Goal: Information Seeking & Learning: Learn about a topic

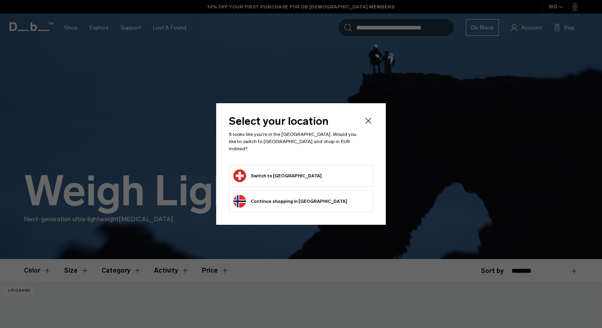
click at [303, 199] on button "Continue browsing Norway store Continue shopping in Norway" at bounding box center [290, 201] width 114 height 13
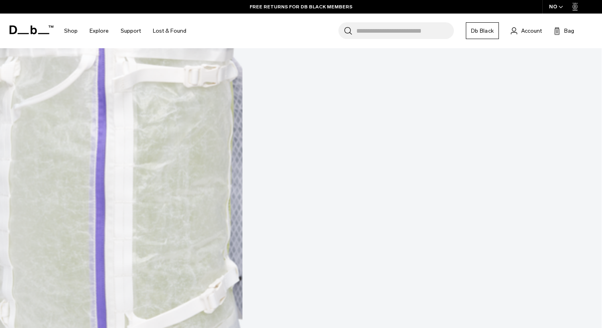
scroll to position [413, 0]
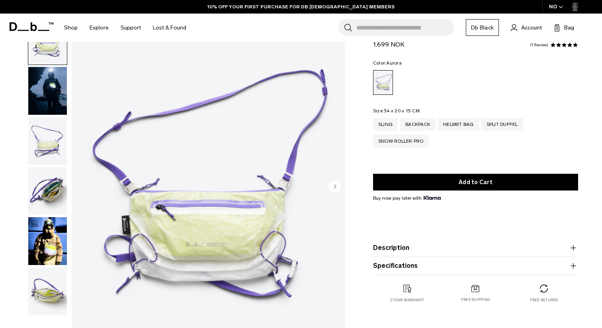
scroll to position [39, 0]
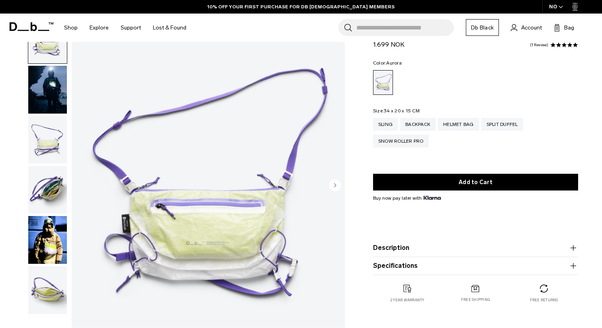
click at [36, 158] on img "button" at bounding box center [47, 140] width 39 height 48
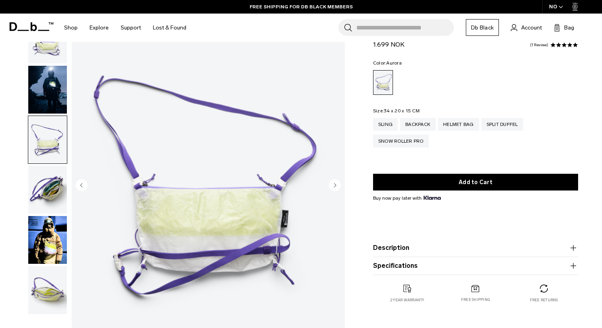
click at [40, 178] on img "button" at bounding box center [47, 190] width 39 height 48
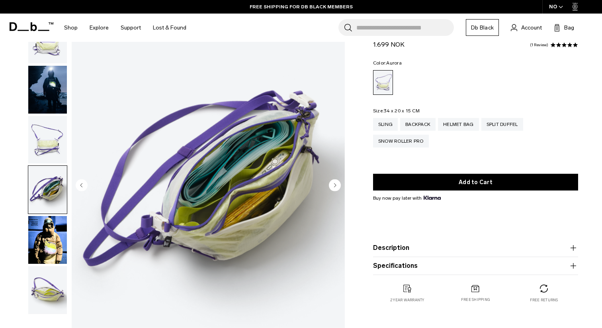
click at [47, 229] on img "button" at bounding box center [47, 240] width 39 height 48
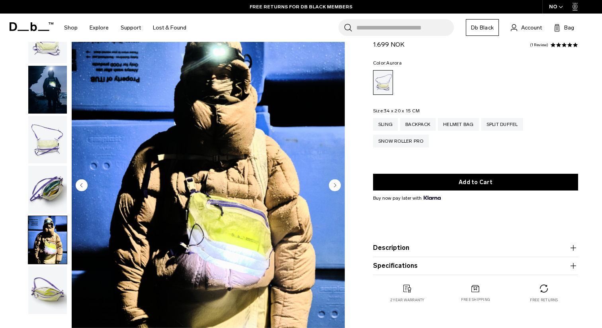
click at [469, 251] on button "Description" at bounding box center [475, 248] width 205 height 10
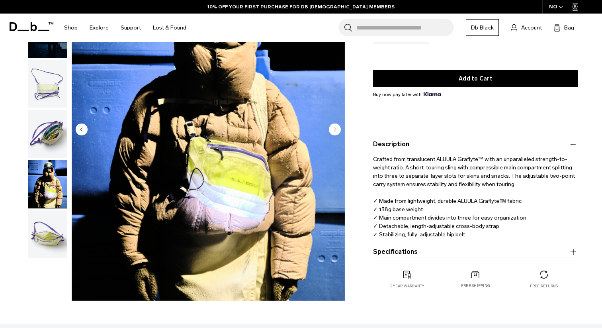
scroll to position [0, 0]
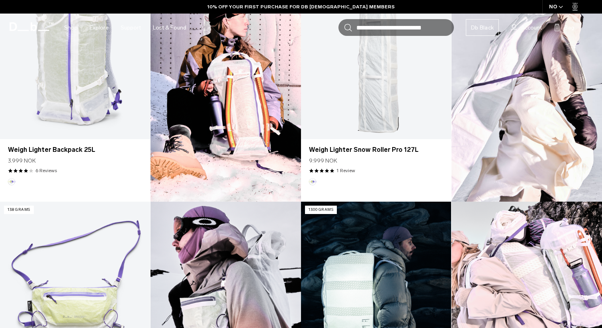
scroll to position [285, 0]
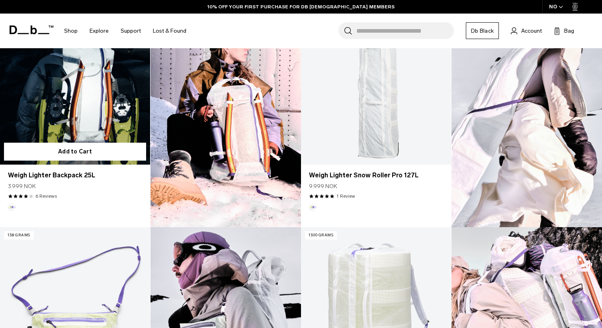
click at [81, 113] on link "Weigh Lighter Backpack 25L" at bounding box center [75, 81] width 150 height 167
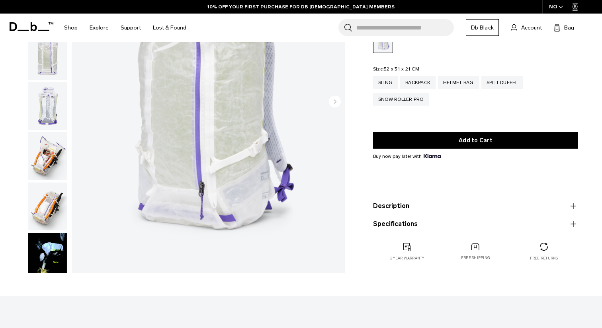
scroll to position [148, 0]
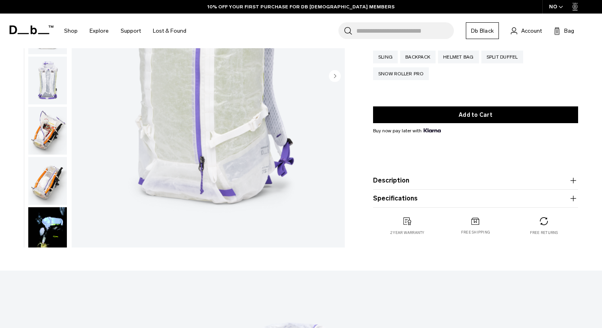
click at [430, 184] on button "Description" at bounding box center [475, 181] width 205 height 10
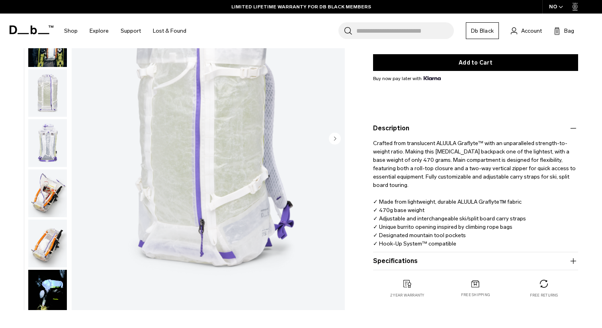
click at [49, 251] on img "button" at bounding box center [47, 243] width 39 height 48
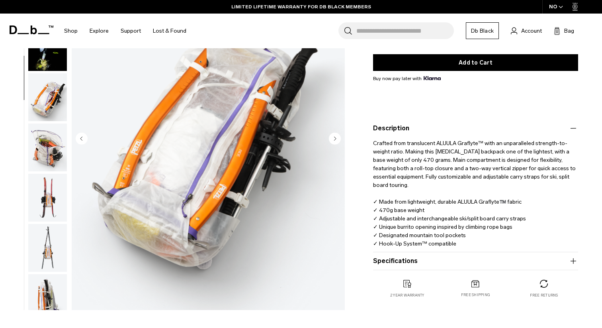
scroll to position [250, 0]
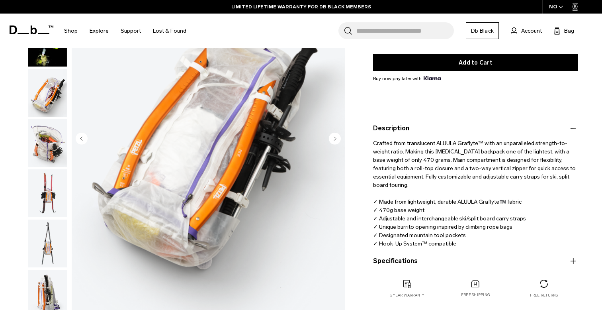
click at [48, 149] on img "button" at bounding box center [47, 143] width 39 height 48
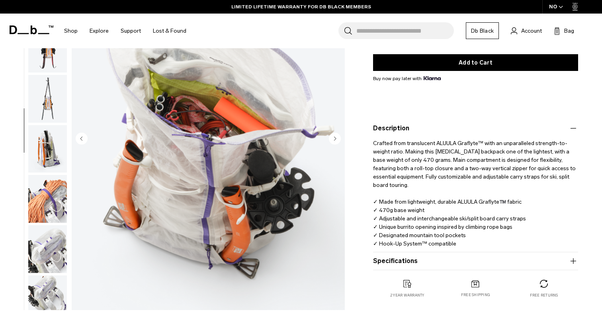
scroll to position [401, 0]
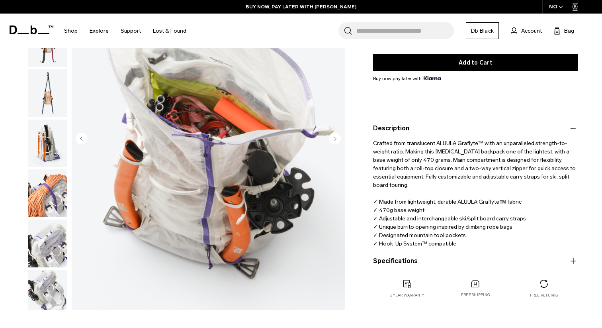
click at [43, 92] on img "button" at bounding box center [47, 93] width 39 height 48
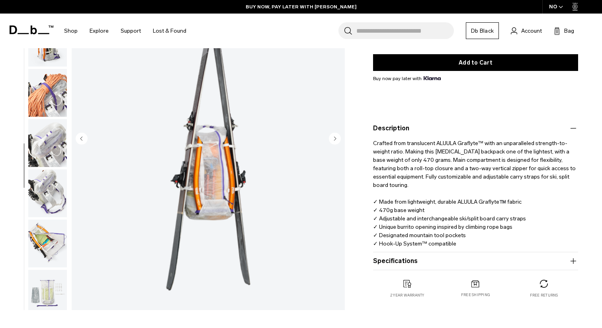
click at [45, 59] on img "button" at bounding box center [47, 43] width 39 height 48
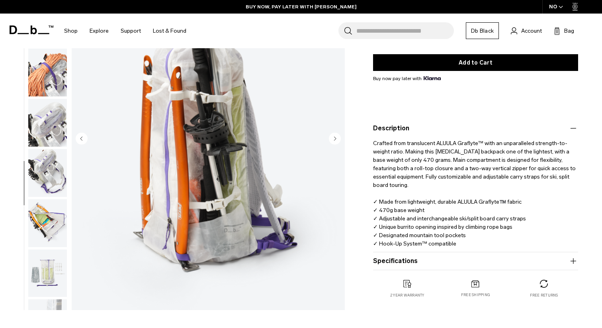
scroll to position [519, 0]
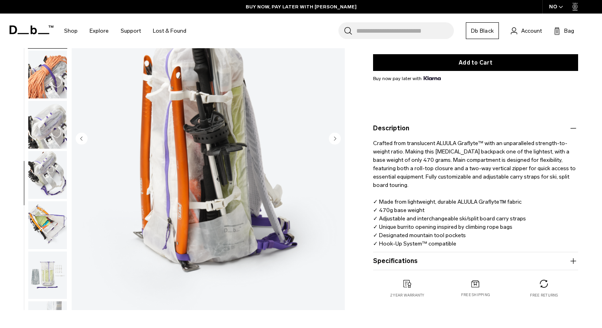
click at [42, 118] on img "button" at bounding box center [47, 125] width 39 height 48
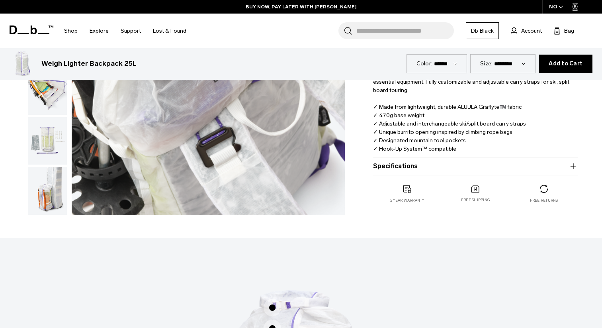
scroll to position [254, 0]
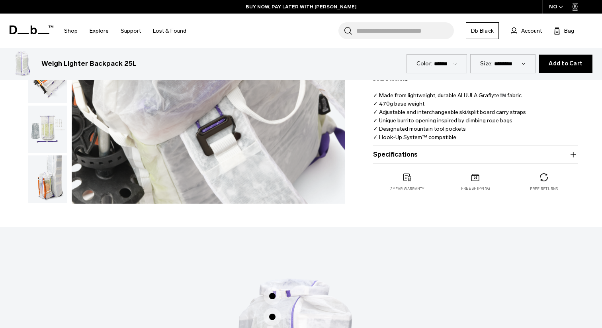
click at [43, 87] on img "button" at bounding box center [47, 79] width 39 height 48
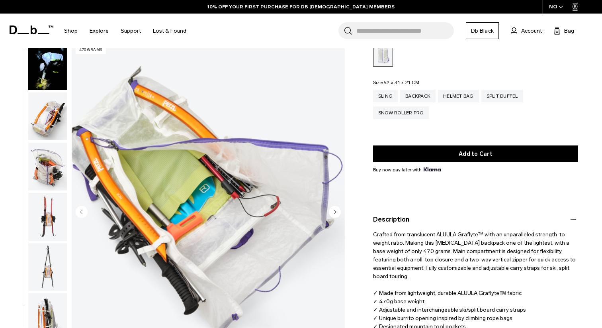
scroll to position [310, 0]
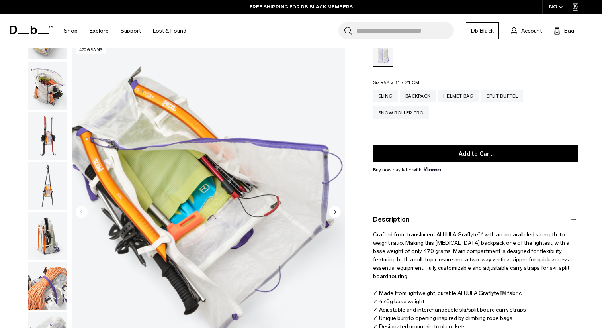
click at [42, 240] on img "button" at bounding box center [47, 236] width 39 height 48
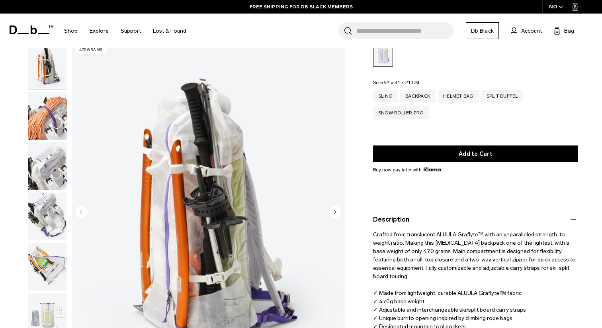
click at [38, 113] on img "button" at bounding box center [47, 116] width 39 height 48
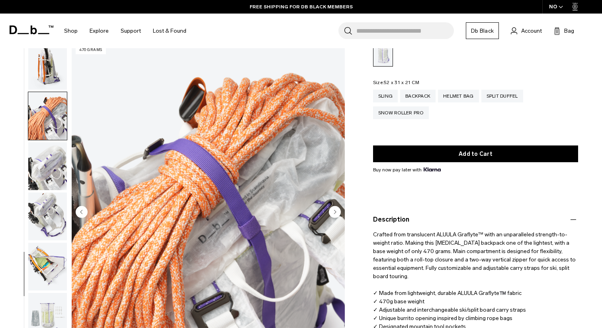
scroll to position [559, 0]
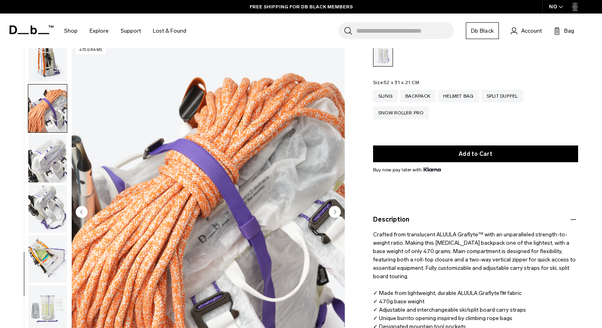
click at [55, 168] on img "button" at bounding box center [47, 159] width 39 height 48
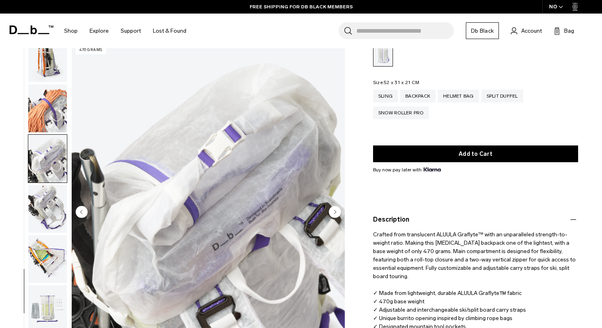
click at [56, 209] on img "button" at bounding box center [47, 209] width 39 height 48
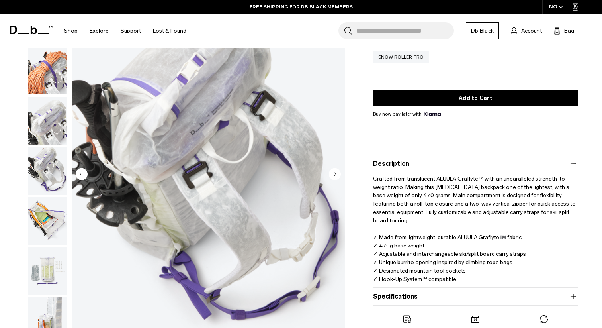
scroll to position [178, 0]
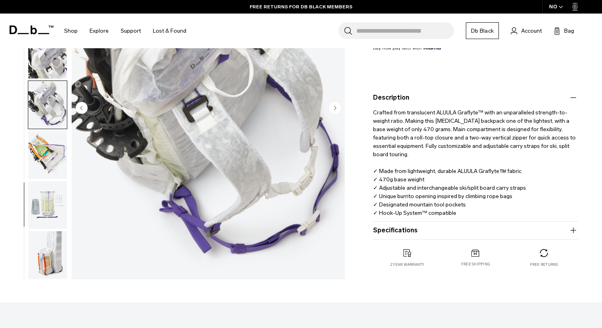
click at [47, 160] on img "button" at bounding box center [47, 155] width 39 height 48
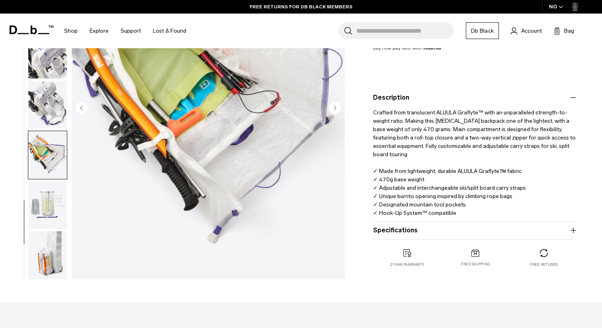
click at [50, 195] on img "button" at bounding box center [47, 205] width 39 height 48
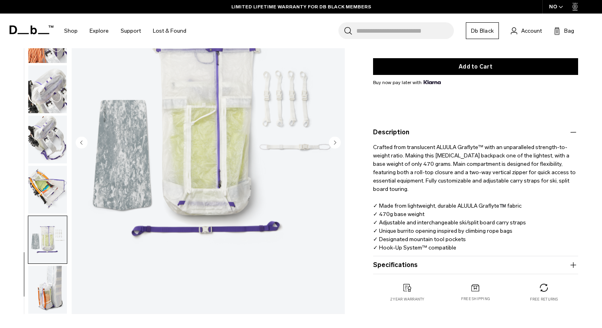
scroll to position [150, 0]
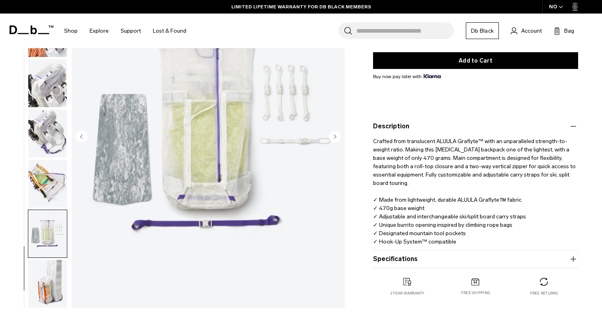
click at [55, 277] on img "button" at bounding box center [47, 284] width 39 height 48
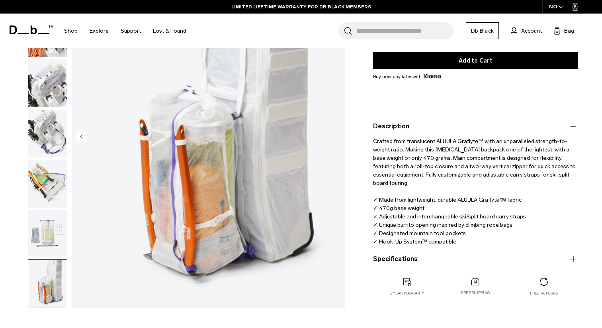
scroll to position [0, 0]
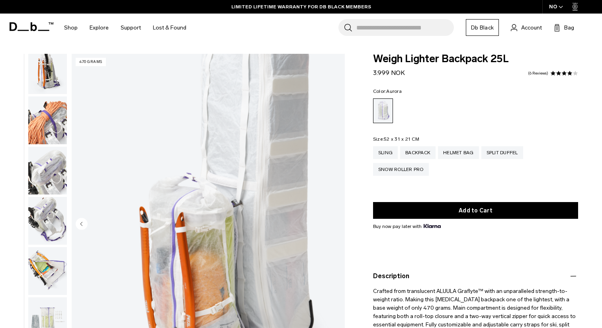
click at [46, 68] on img "button" at bounding box center [47, 71] width 39 height 48
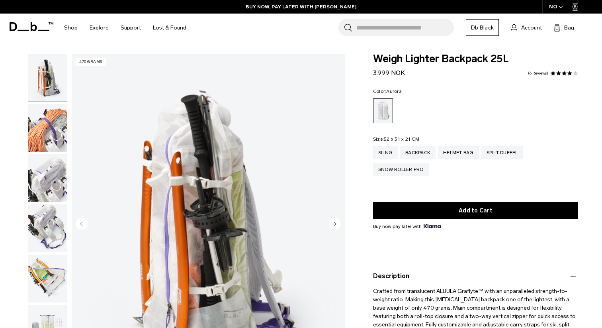
drag, startPoint x: 373, startPoint y: 74, endPoint x: 412, endPoint y: 74, distance: 39.0
click at [412, 74] on div "Weigh Lighter Backpack 25L 3.999 NOK 4.0 star rating 6 Reviews" at bounding box center [475, 66] width 205 height 24
copy span "3.999 NOK"
